Goal: Information Seeking & Learning: Understand process/instructions

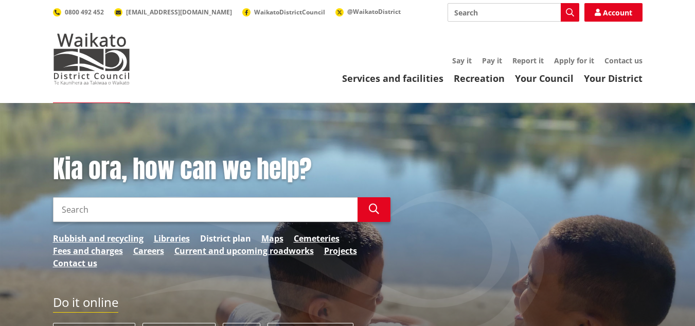
click at [219, 240] on link "District plan" at bounding box center [225, 238] width 51 height 12
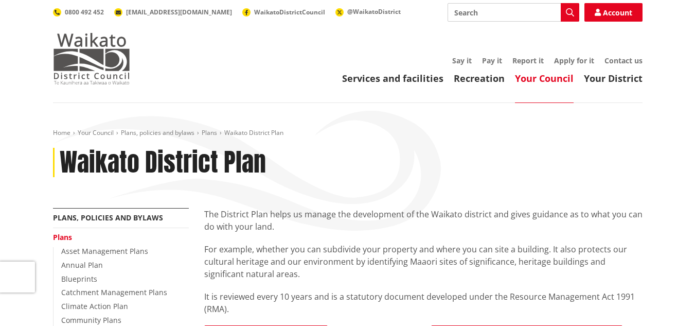
click at [96, 49] on img at bounding box center [91, 58] width 77 height 51
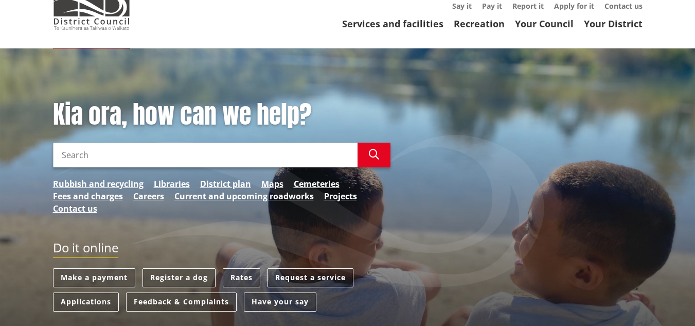
scroll to position [51, 0]
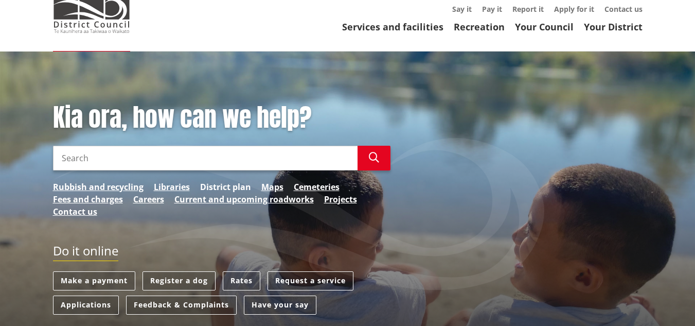
click at [215, 184] on link "District plan" at bounding box center [225, 187] width 51 height 12
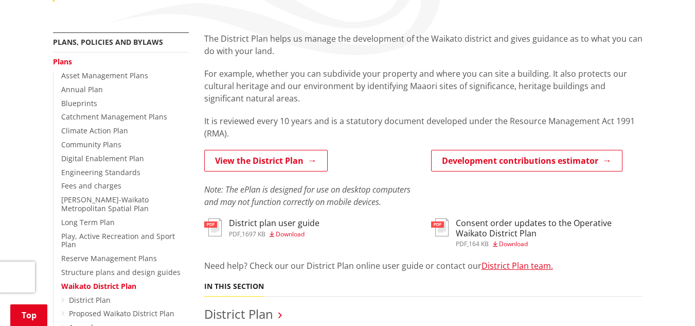
scroll to position [206, 0]
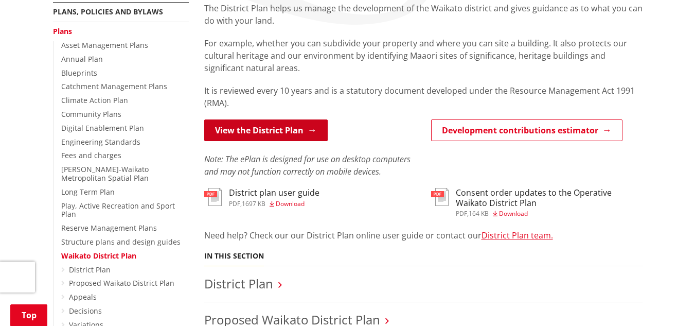
click at [252, 131] on link "View the District Plan" at bounding box center [265, 130] width 123 height 22
